Goal: Information Seeking & Learning: Learn about a topic

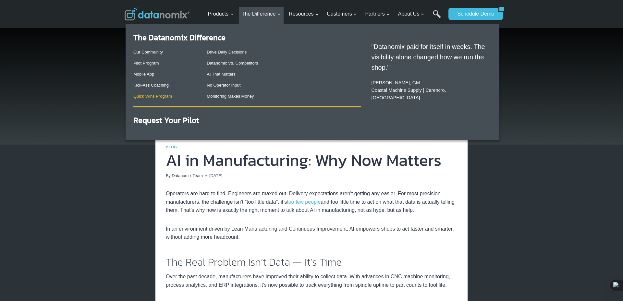
scroll to position [6, 0]
click at [177, 120] on strong "Request Your Pilot" at bounding box center [166, 119] width 66 height 11
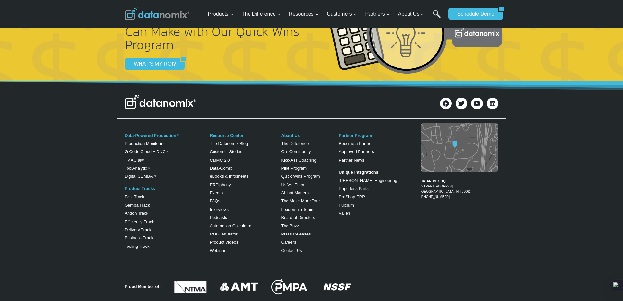
scroll to position [1341, 0]
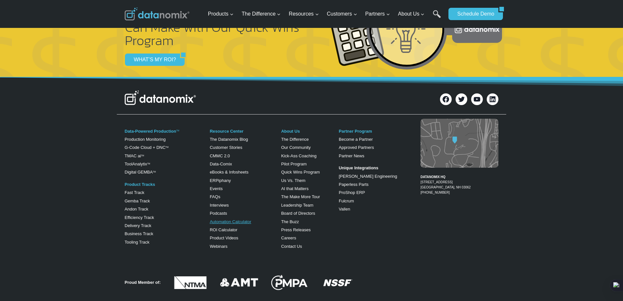
click at [240, 219] on link "Automation Calculator" at bounding box center [231, 221] width 42 height 5
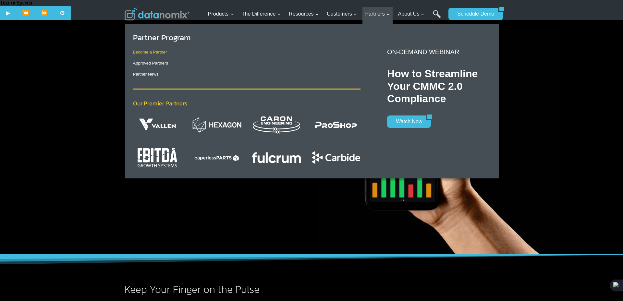
click at [152, 53] on link "Become a Partner" at bounding box center [150, 52] width 34 height 5
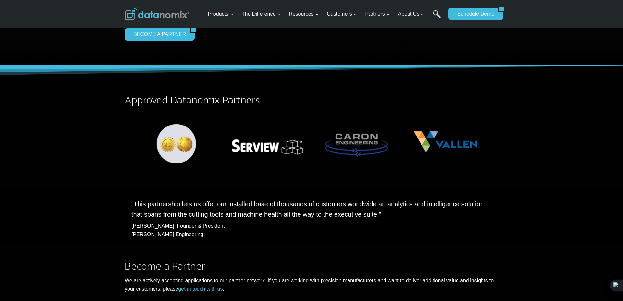
scroll to position [105, 0]
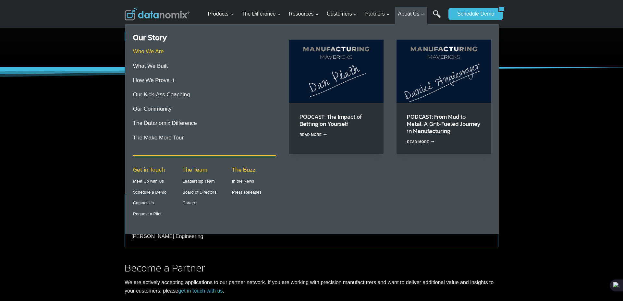
click at [137, 48] on link "Who We Are" at bounding box center [148, 51] width 31 height 6
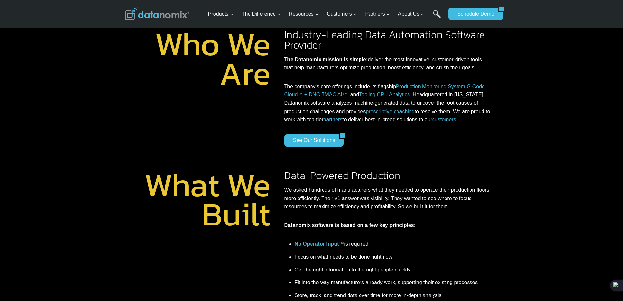
scroll to position [38, 0]
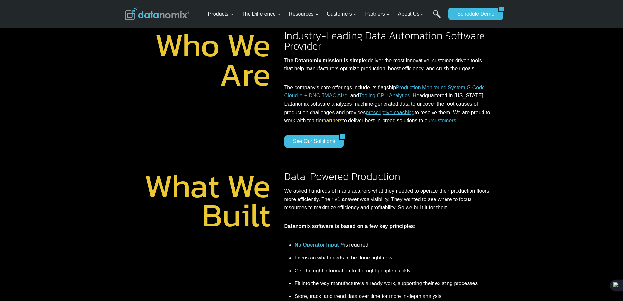
click at [342, 118] on link "partners" at bounding box center [332, 121] width 19 height 6
click at [432, 118] on link "customers" at bounding box center [444, 121] width 24 height 6
click at [324, 135] on link "See Our Solutions" at bounding box center [311, 141] width 55 height 12
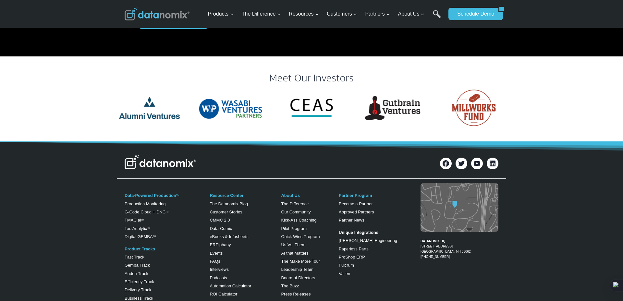
scroll to position [1300, 0]
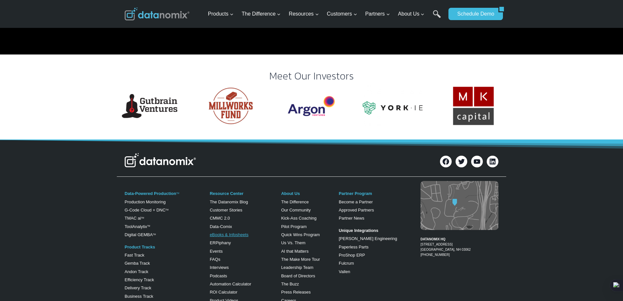
click at [222, 232] on link "eBooks & Infosheets" at bounding box center [229, 234] width 39 height 5
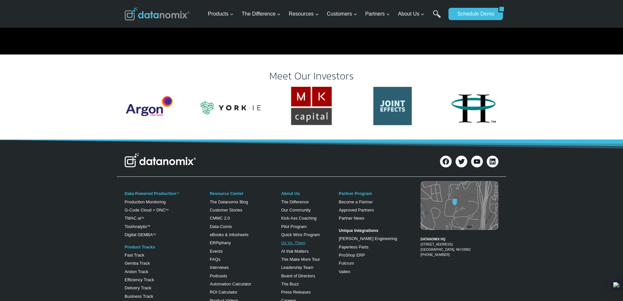
click at [296, 240] on link "Us Vs. Them" at bounding box center [293, 242] width 24 height 5
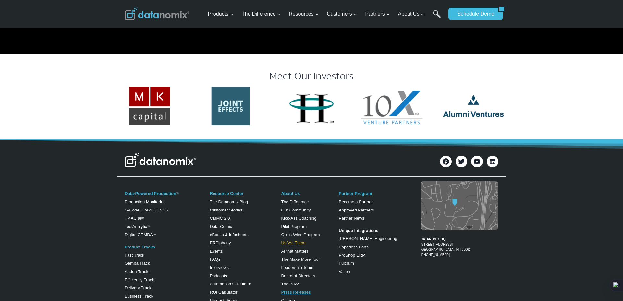
click at [297, 290] on link "Press Releases" at bounding box center [296, 292] width 30 height 5
click at [293, 298] on link "Careers" at bounding box center [288, 300] width 15 height 5
click at [297, 208] on link "Our Community" at bounding box center [296, 210] width 30 height 5
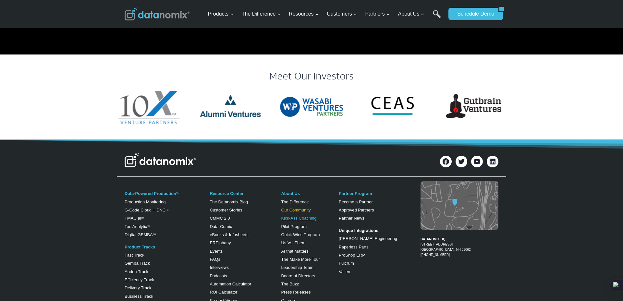
click at [304, 216] on link "Kick-Ass Coaching" at bounding box center [298, 218] width 35 height 5
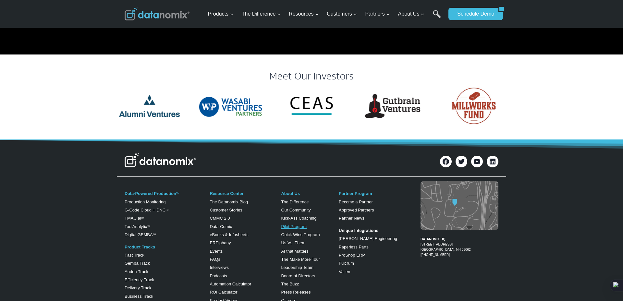
click at [295, 224] on link "Pilot Program" at bounding box center [294, 226] width 26 height 5
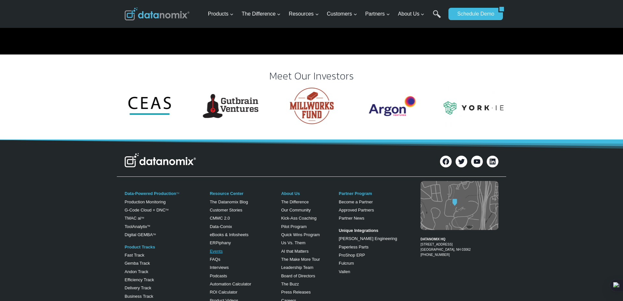
click at [217, 249] on link "Events" at bounding box center [216, 251] width 13 height 5
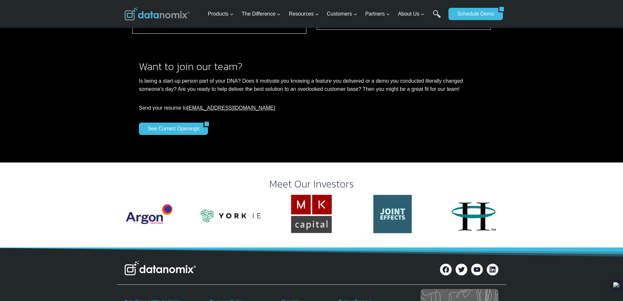
scroll to position [1182, 0]
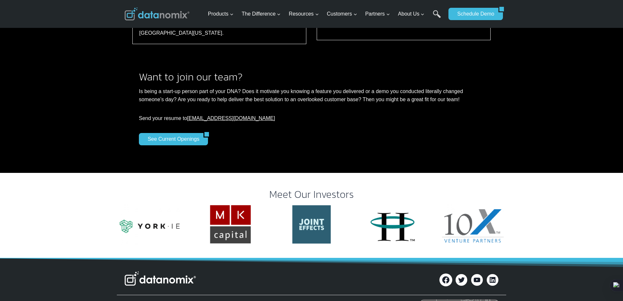
click at [446, 276] on icon at bounding box center [445, 280] width 8 height 8
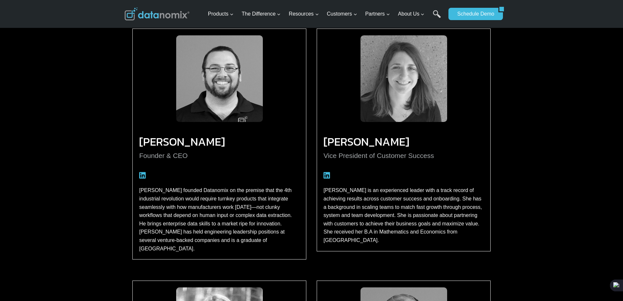
scroll to position [0, 0]
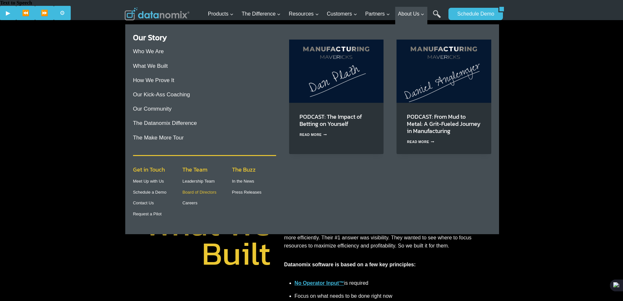
click at [196, 193] on link "Board of Directors" at bounding box center [199, 192] width 34 height 5
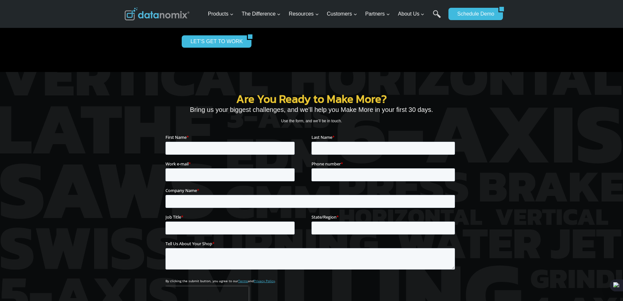
scroll to position [859, 0]
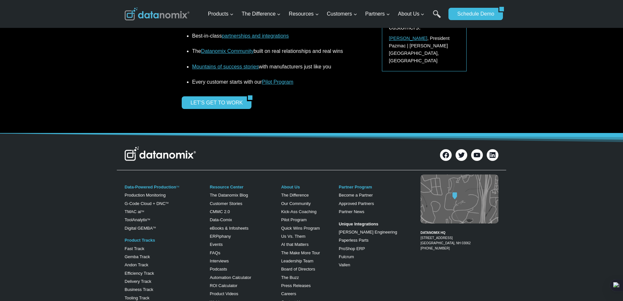
scroll to position [1032, 0]
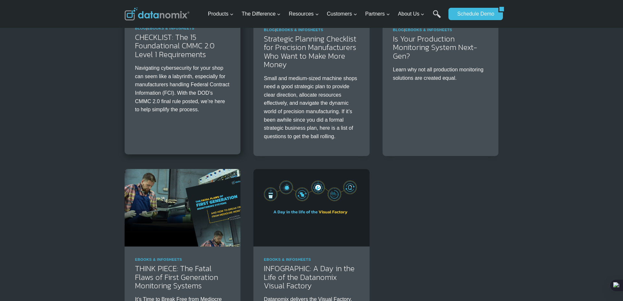
scroll to position [197, 0]
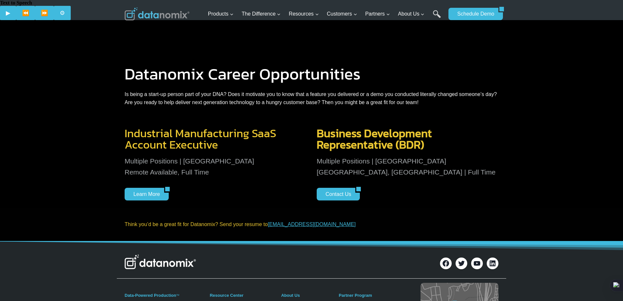
click at [372, 156] on p "Multiple Positions | [GEOGRAPHIC_DATA] [GEOGRAPHIC_DATA], [GEOGRAPHIC_DATA] | F…" at bounding box center [408, 167] width 182 height 22
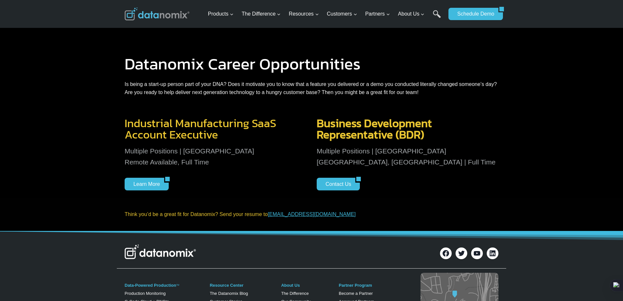
scroll to position [10, 0]
click at [162, 117] on h3 "Industrial Manufacturing SaaS Account Executive" at bounding box center [216, 128] width 182 height 23
click at [159, 177] on link "Learn More" at bounding box center [145, 183] width 40 height 12
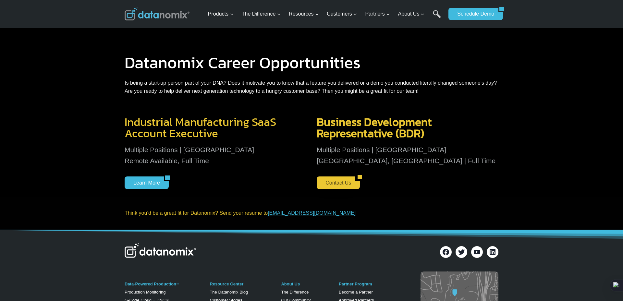
click at [335, 176] on link "Contact Us" at bounding box center [336, 182] width 39 height 12
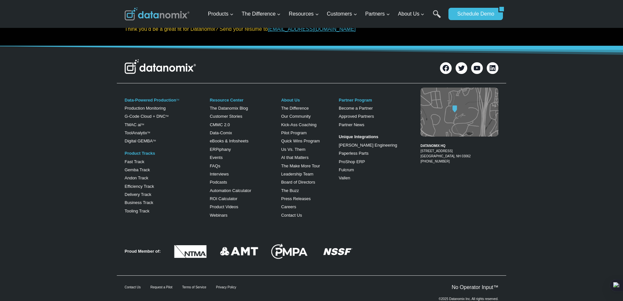
scroll to position [0, 0]
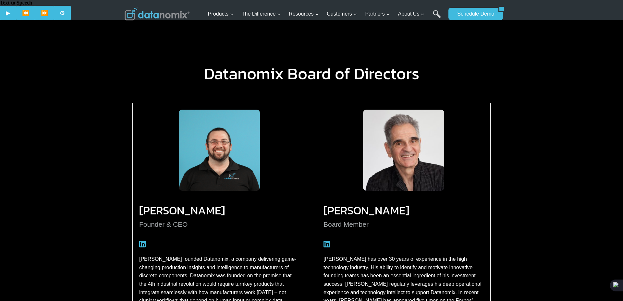
click at [152, 16] on img at bounding box center [157, 13] width 65 height 13
